Goal: Use online tool/utility

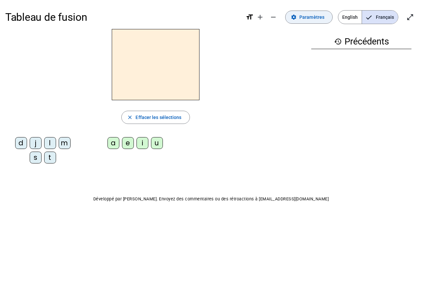
click at [305, 20] on span "Paramètres" at bounding box center [311, 17] width 25 height 8
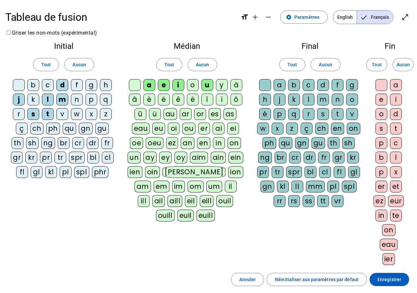
click at [263, 83] on div at bounding box center [265, 85] width 12 height 12
click at [309, 98] on div "l" at bounding box center [309, 100] width 12 height 12
click at [323, 66] on span "Aucun" at bounding box center [325, 65] width 13 height 8
click at [386, 282] on span "Enregistrer" at bounding box center [390, 280] width 24 height 8
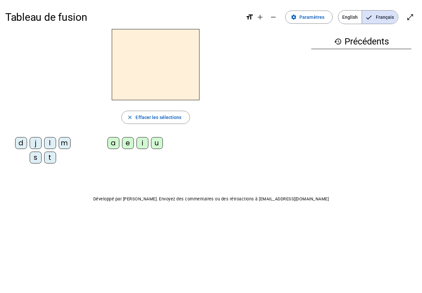
drag, startPoint x: 408, startPoint y: 16, endPoint x: 408, endPoint y: 45, distance: 28.7
click at [408, 16] on mat-icon "open_in_full" at bounding box center [410, 17] width 8 height 8
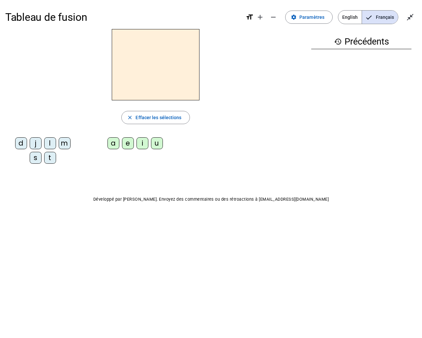
click at [67, 147] on div "m" at bounding box center [65, 143] width 12 height 12
click at [114, 145] on div "a" at bounding box center [113, 143] width 12 height 12
click at [39, 241] on body "Tableau de fusion format_size add remove settings Paramètres English Français c…" at bounding box center [211, 169] width 422 height 338
click at [52, 145] on div "l" at bounding box center [50, 143] width 12 height 12
click at [156, 142] on div "u" at bounding box center [157, 143] width 12 height 12
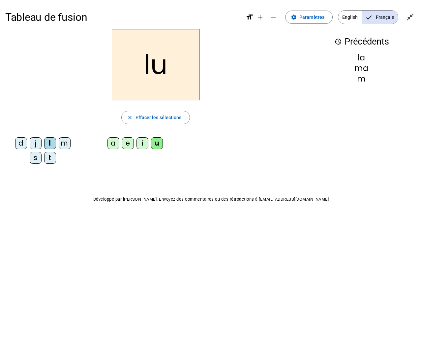
click at [17, 159] on div "d j l m s t" at bounding box center [44, 151] width 72 height 29
click at [23, 138] on div "d" at bounding box center [21, 143] width 12 height 12
click at [23, 146] on div "d" at bounding box center [21, 143] width 12 height 12
click at [52, 160] on div "t" at bounding box center [50, 158] width 12 height 12
click at [130, 156] on div "d j l m s t a e i u" at bounding box center [155, 152] width 301 height 34
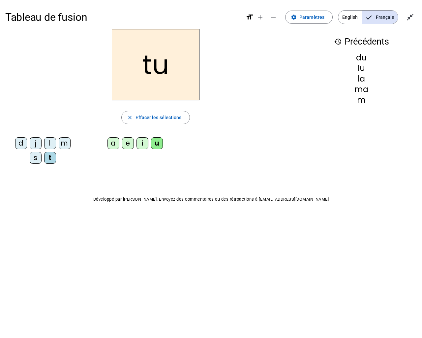
click at [125, 148] on div "e" at bounding box center [128, 143] width 12 height 12
click at [21, 143] on div "d" at bounding box center [21, 143] width 12 height 12
click at [38, 145] on div "j" at bounding box center [36, 143] width 12 height 12
click at [155, 144] on div "u" at bounding box center [157, 143] width 12 height 12
click at [50, 145] on div "l" at bounding box center [50, 143] width 12 height 12
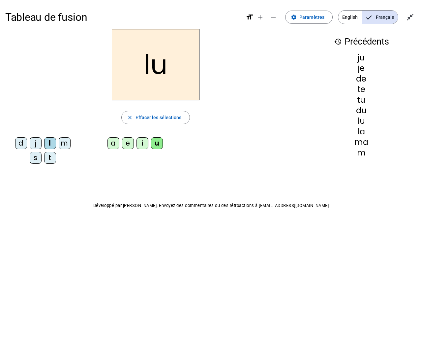
click at [132, 143] on div "e" at bounding box center [128, 143] width 12 height 12
click at [142, 143] on div "i" at bounding box center [143, 143] width 12 height 12
click at [34, 156] on div "s" at bounding box center [36, 158] width 12 height 12
click at [129, 144] on div "e" at bounding box center [128, 143] width 12 height 12
click at [159, 145] on div "u" at bounding box center [157, 143] width 12 height 12
